Goal: Information Seeking & Learning: Learn about a topic

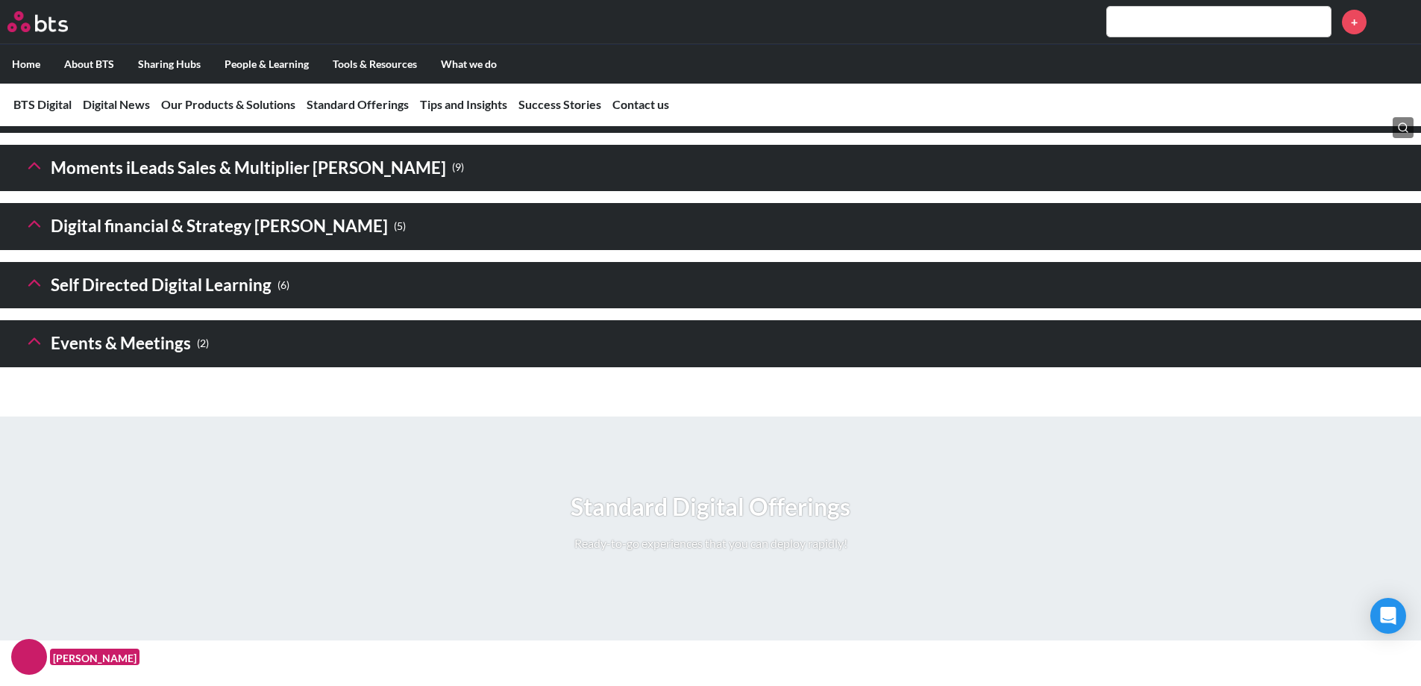
scroll to position [2184, 0]
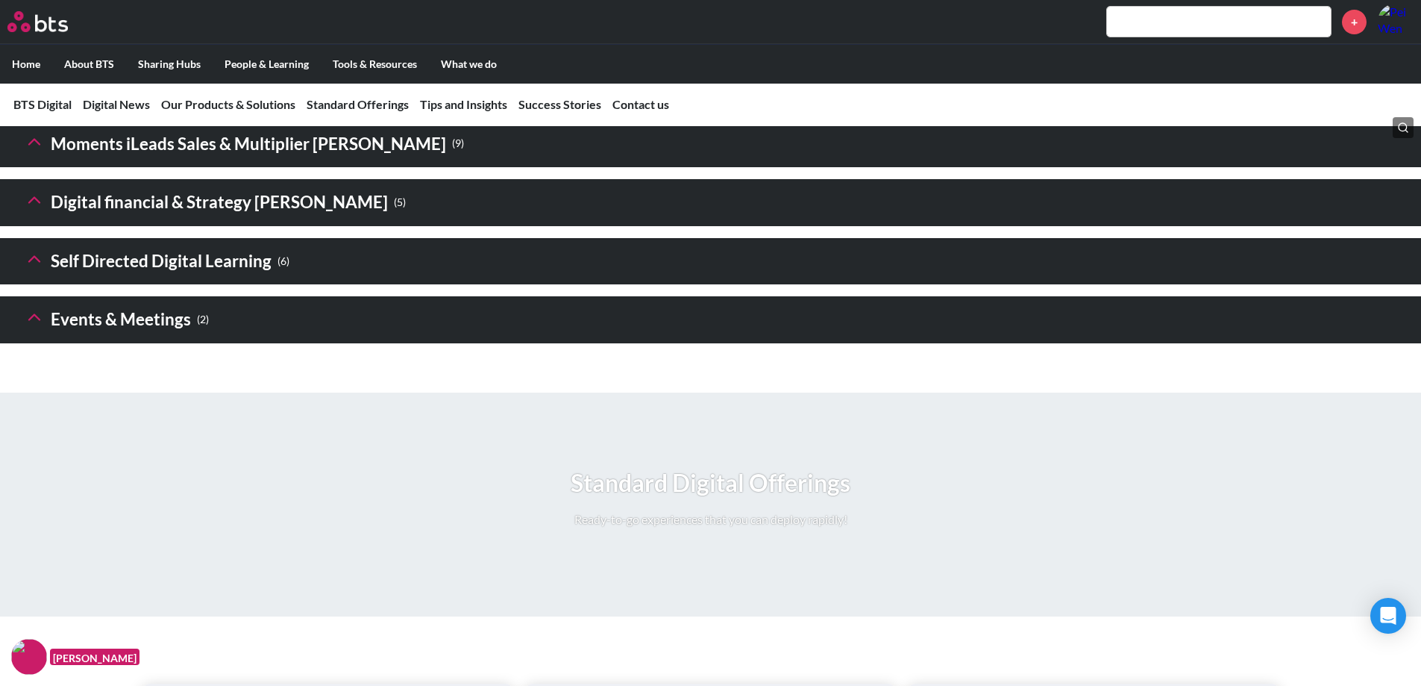
click at [237, 278] on h3 "Self Directed Digital Learning ( 6 )" at bounding box center [157, 261] width 266 height 32
click at [39, 269] on icon at bounding box center [34, 258] width 21 height 21
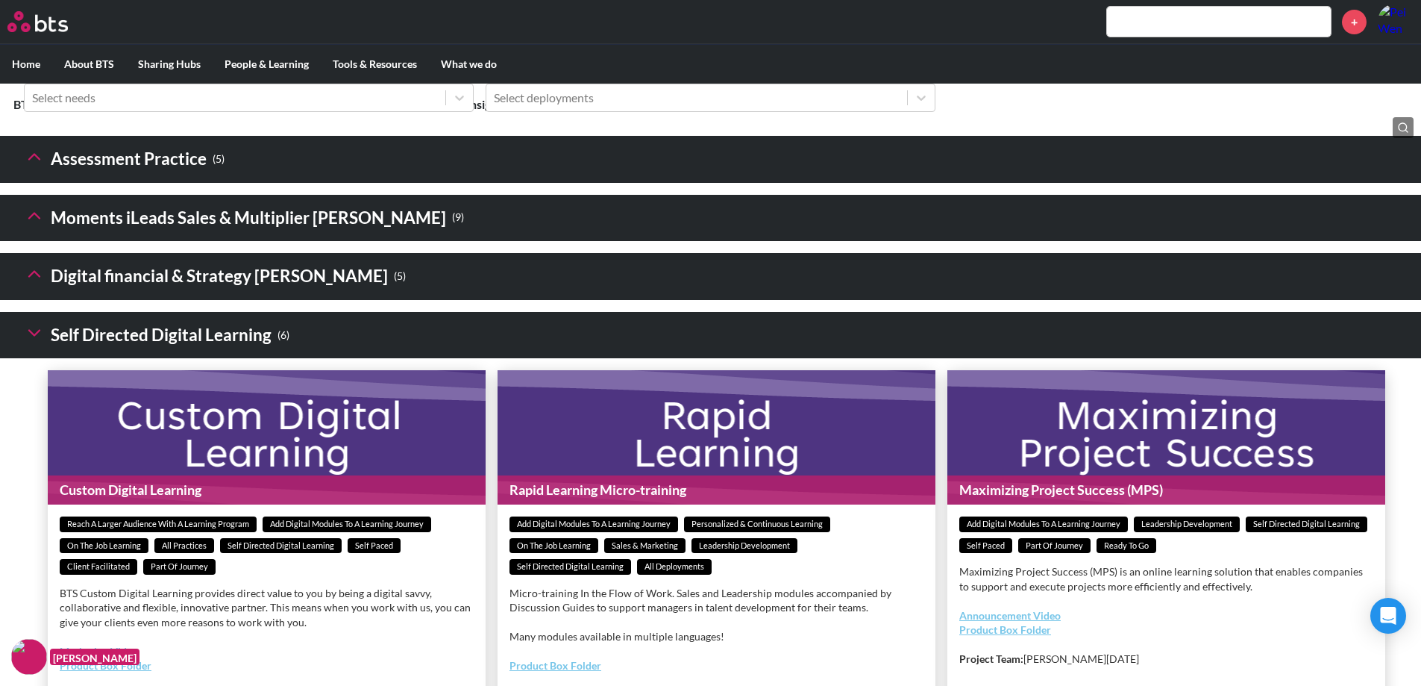
scroll to position [2109, 0]
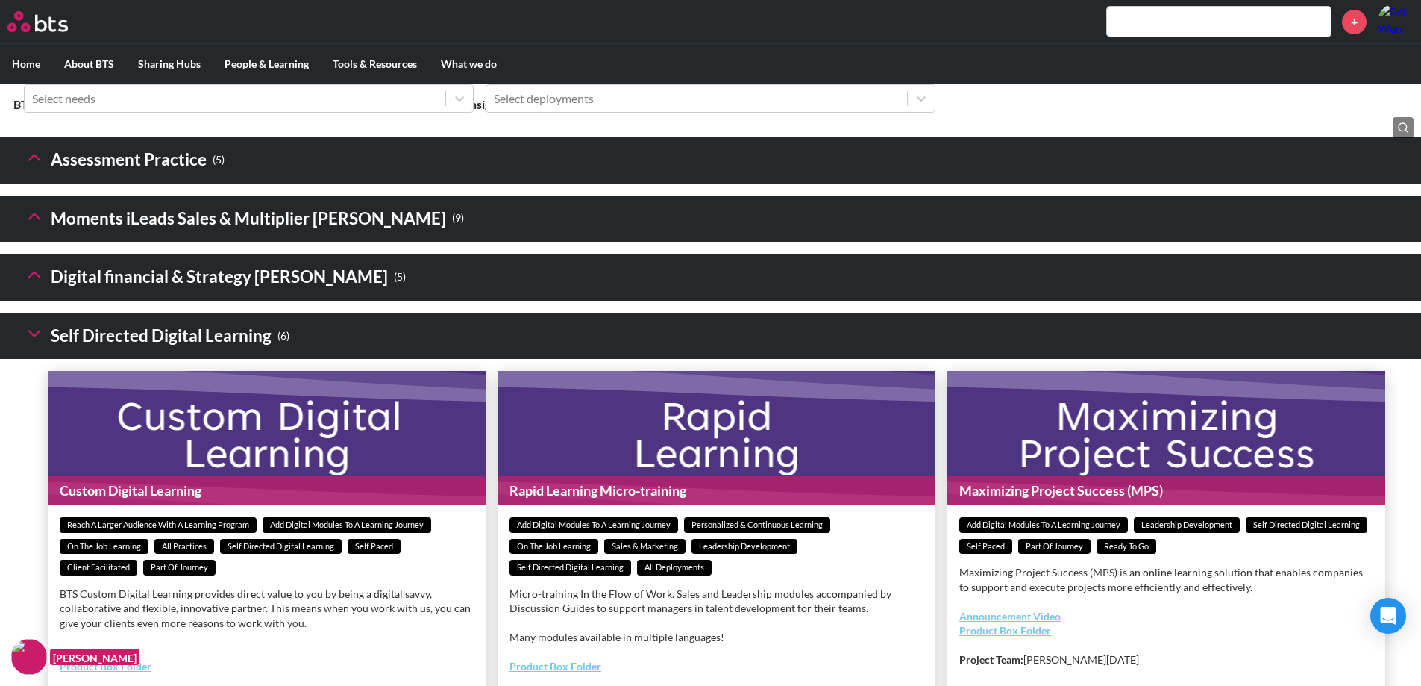
click at [261, 293] on h3 "Digital financial & Strategy [PERSON_NAME] ( 5 )" at bounding box center [215, 277] width 382 height 32
click at [36, 278] on polyline at bounding box center [34, 274] width 10 height 5
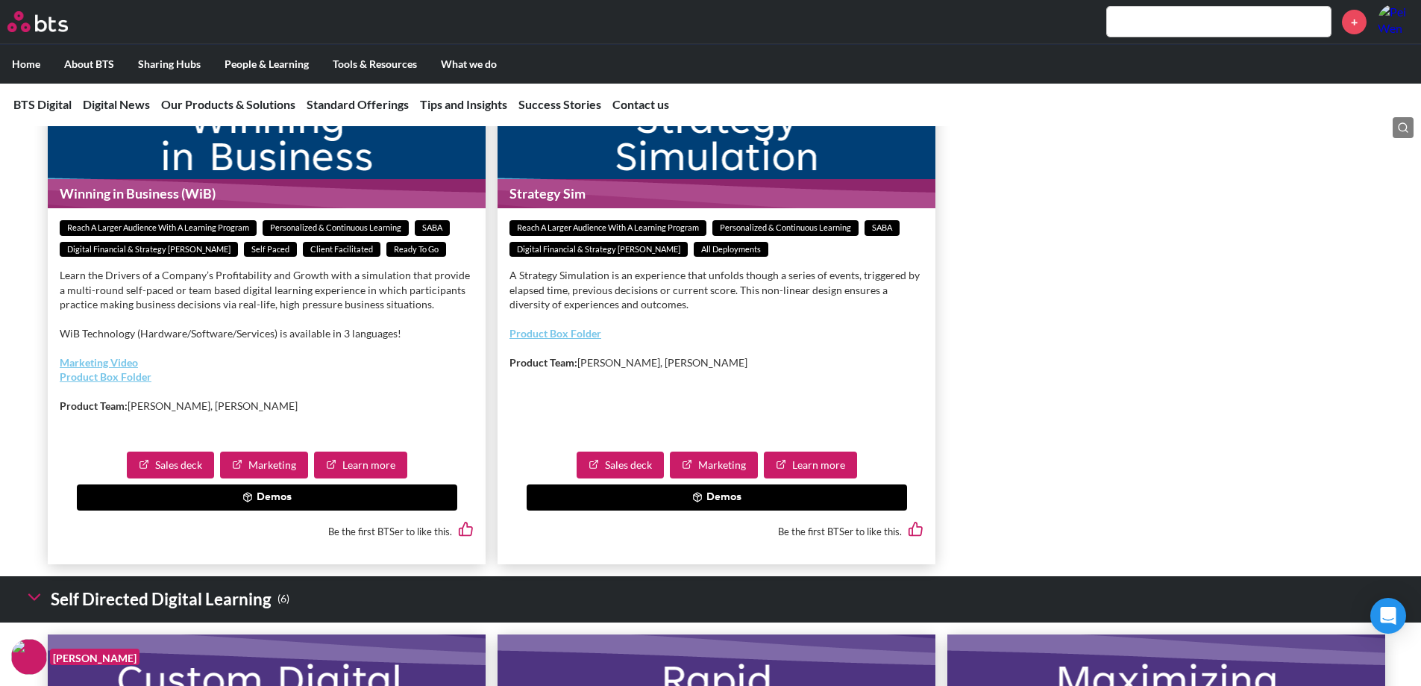
scroll to position [3005, 0]
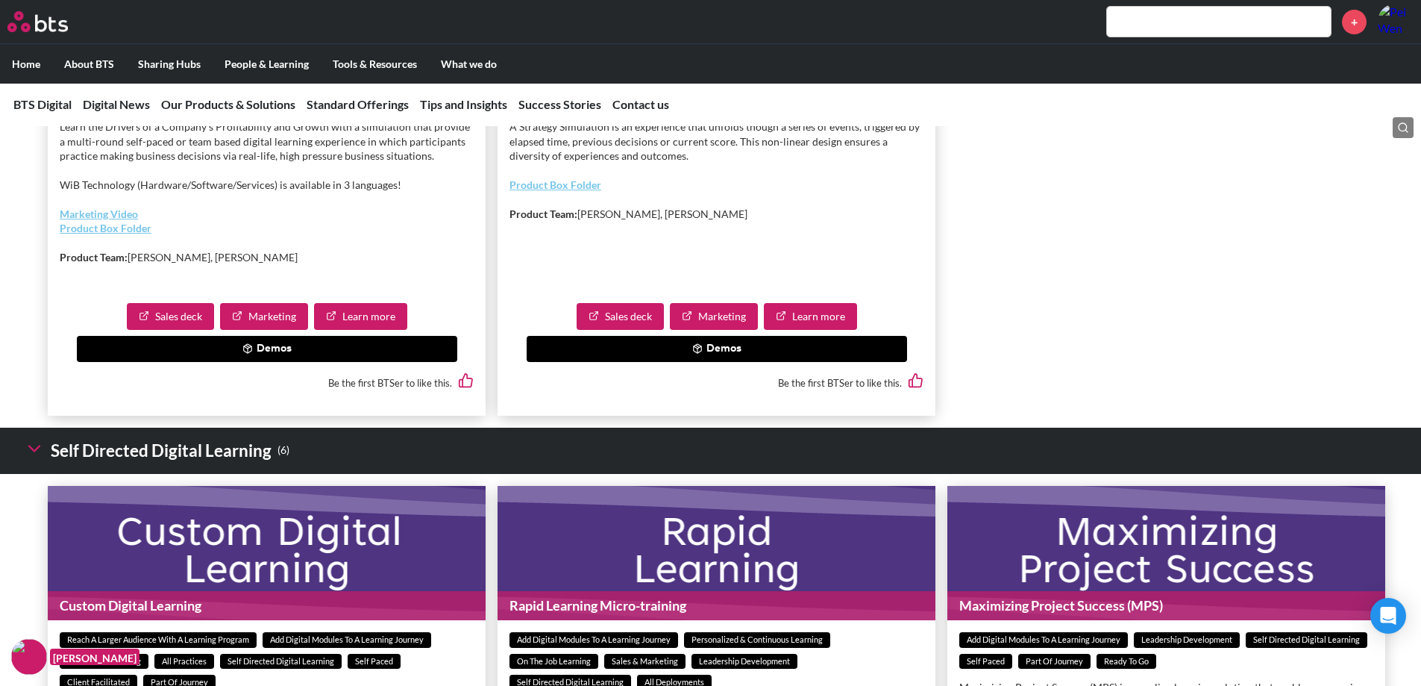
click at [322, 363] on button "Demos" at bounding box center [267, 349] width 381 height 27
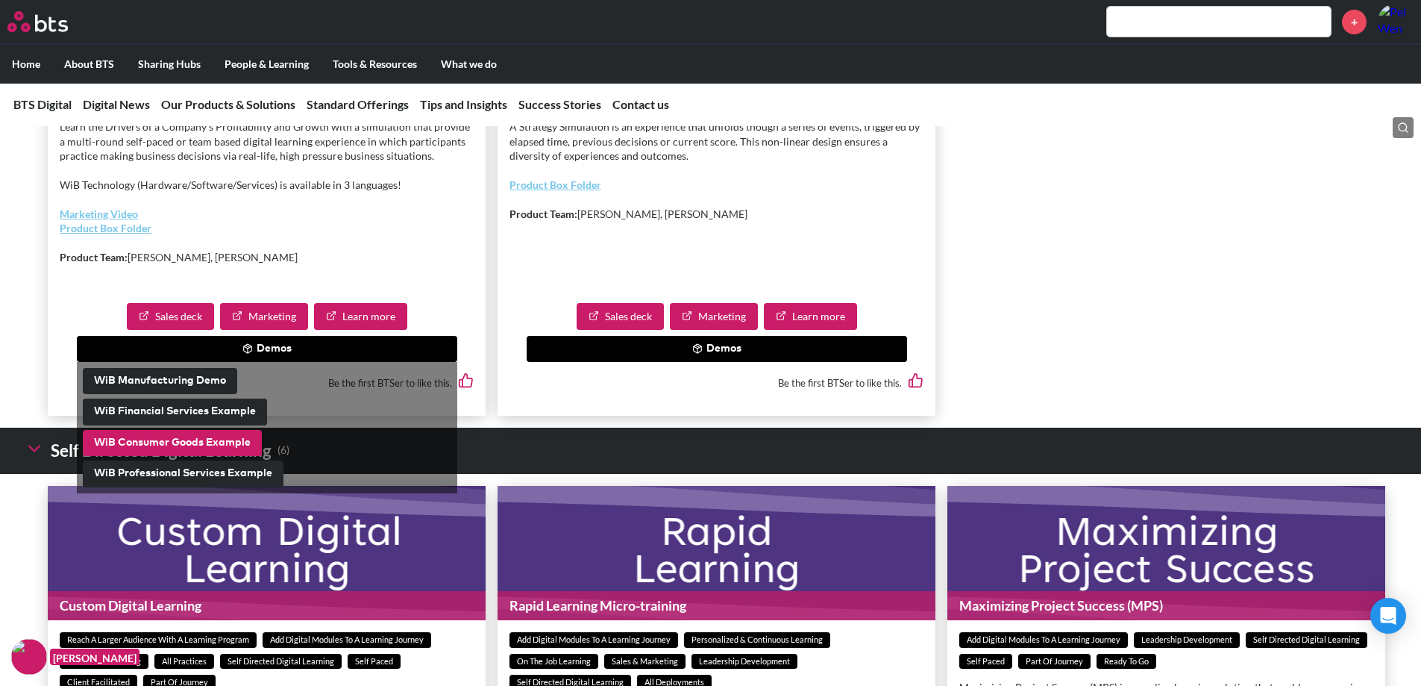
click at [193, 457] on button "WiB Consumer Goods Example" at bounding box center [172, 443] width 179 height 27
